Goal: Information Seeking & Learning: Learn about a topic

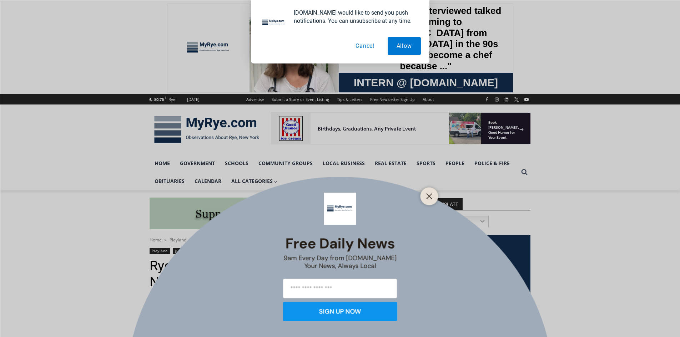
click at [364, 47] on button "Cancel" at bounding box center [365, 46] width 37 height 18
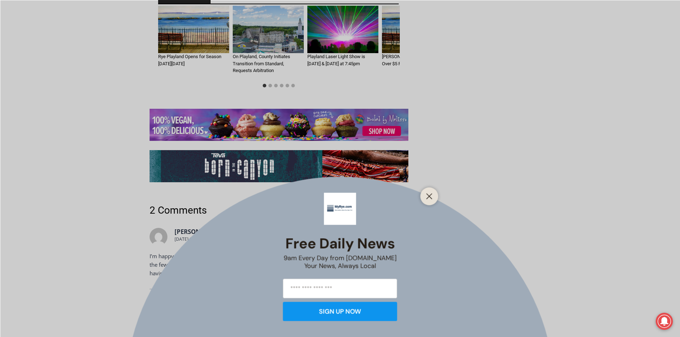
scroll to position [2177, 0]
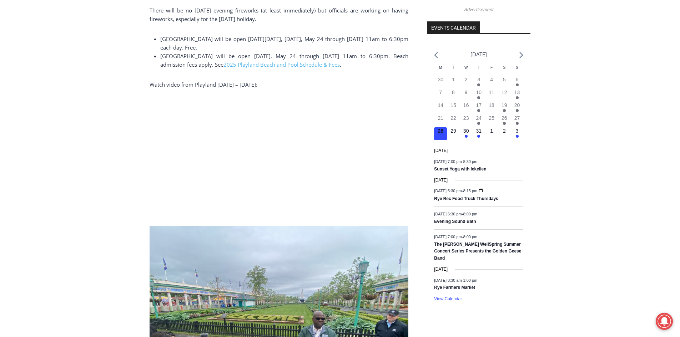
scroll to position [698, 0]
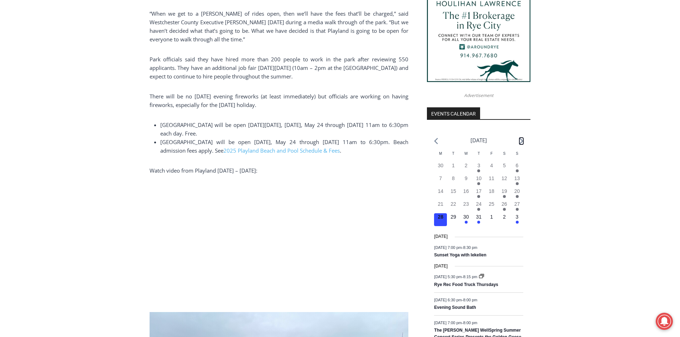
click at [520, 138] on icon "Next month" at bounding box center [522, 141] width 4 height 6
click at [522, 140] on icon "Next month" at bounding box center [522, 141] width 4 height 6
click at [520, 141] on icon "Next month" at bounding box center [521, 141] width 4 height 7
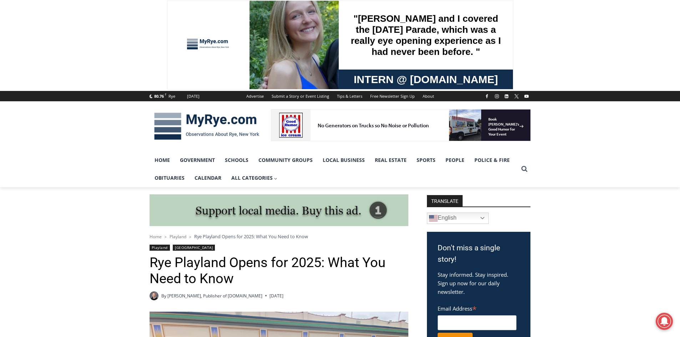
scroll to position [0, 0]
